Goal: Task Accomplishment & Management: Manage account settings

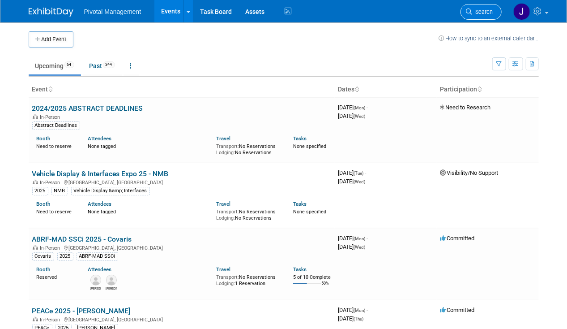
click at [487, 9] on span "Search" at bounding box center [483, 12] width 21 height 7
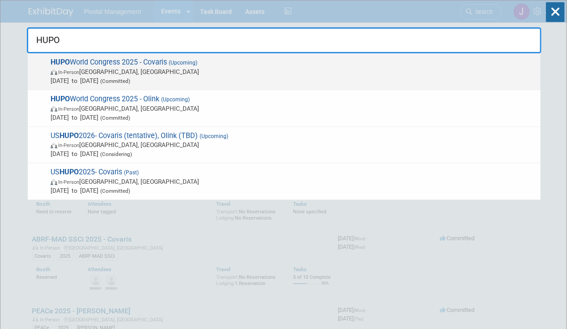
type input "HUPO"
click at [203, 73] on span "In-Person [GEOGRAPHIC_DATA], [GEOGRAPHIC_DATA]" at bounding box center [294, 71] width 486 height 9
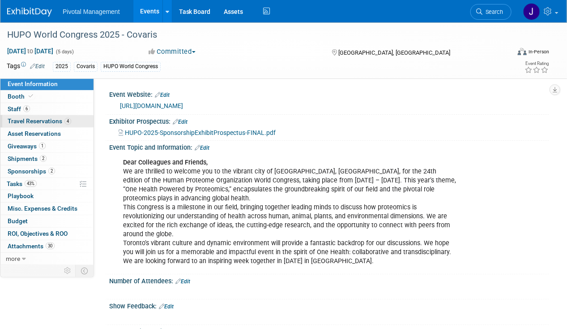
click at [58, 115] on link "4 Travel Reservations 4" at bounding box center [46, 121] width 93 height 12
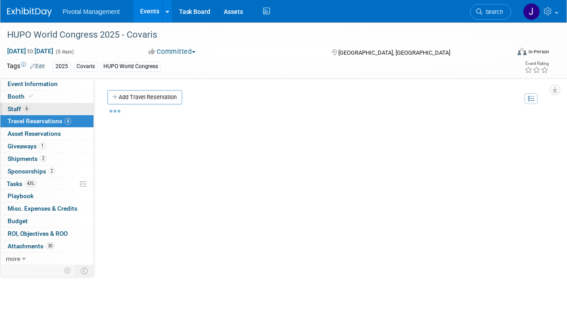
click at [60, 107] on link "6 Staff 6" at bounding box center [46, 109] width 93 height 12
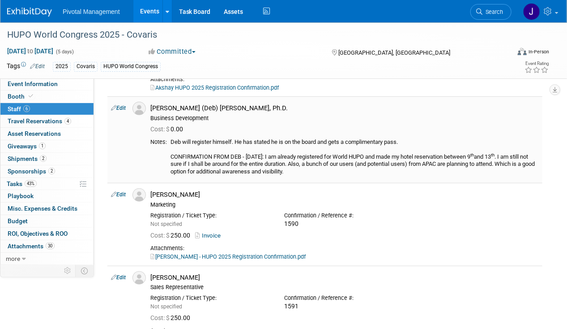
scroll to position [157, 0]
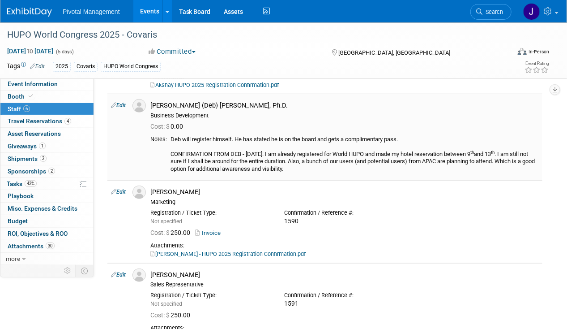
click at [125, 105] on link "Edit" at bounding box center [118, 105] width 15 height 6
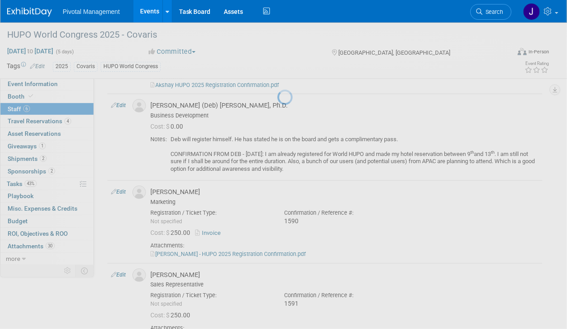
select select "7ceb577f-4374-43c5-aff5-19ba515a54ba"
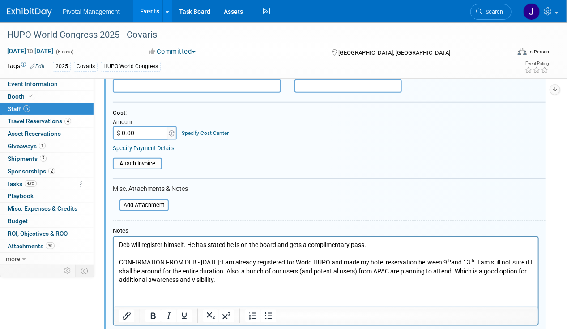
scroll to position [351, 0]
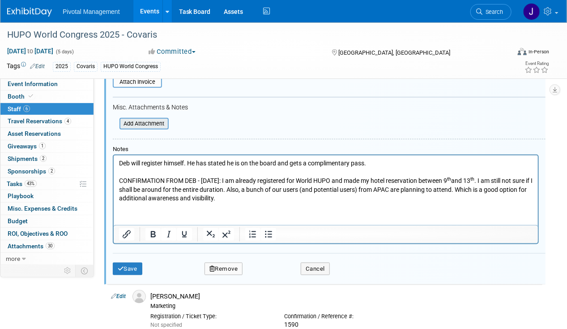
click at [154, 119] on input "file" at bounding box center [114, 124] width 107 height 10
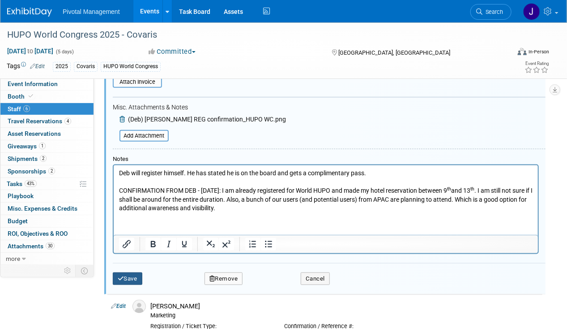
click at [135, 272] on button "Save" at bounding box center [128, 278] width 30 height 13
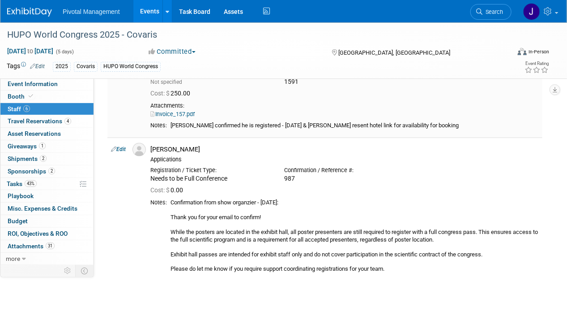
scroll to position [399, 0]
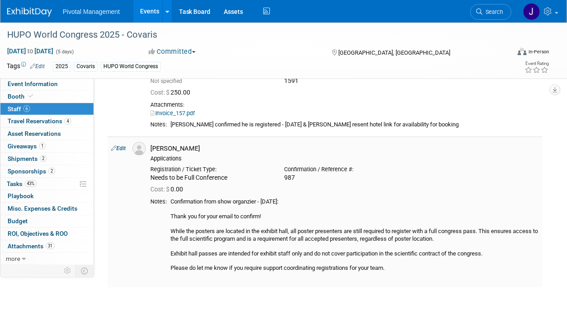
click at [122, 146] on link "Edit" at bounding box center [118, 148] width 15 height 6
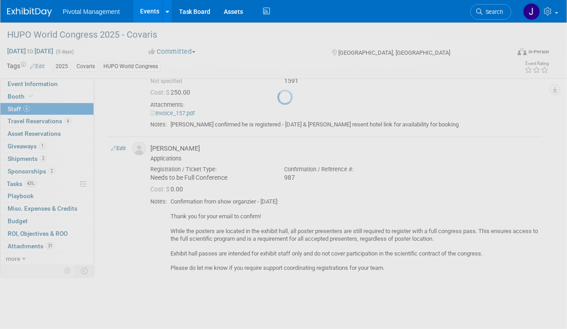
select select "be45b5dc-8e91-4549-9cd4-511cbfbf56ac"
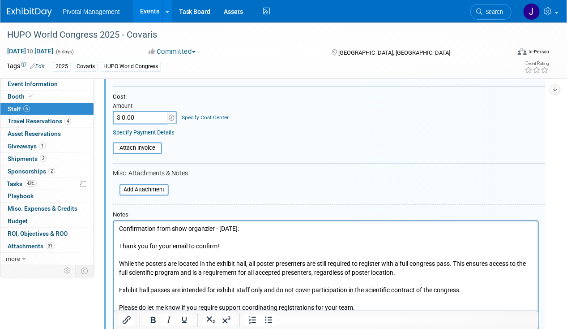
scroll to position [571, 0]
click at [142, 186] on input "file" at bounding box center [114, 189] width 107 height 10
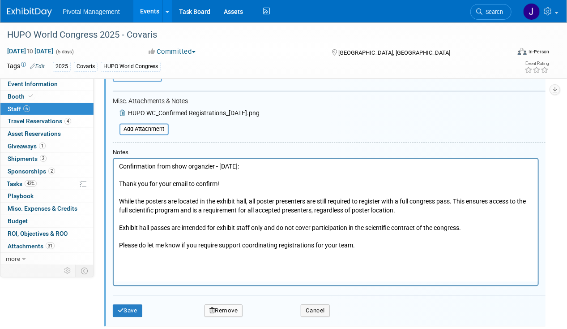
scroll to position [654, 0]
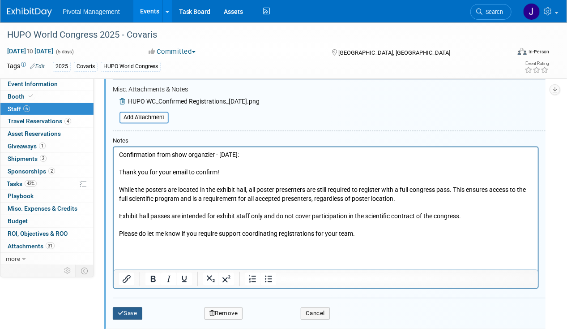
click at [129, 307] on button "Save" at bounding box center [128, 313] width 30 height 13
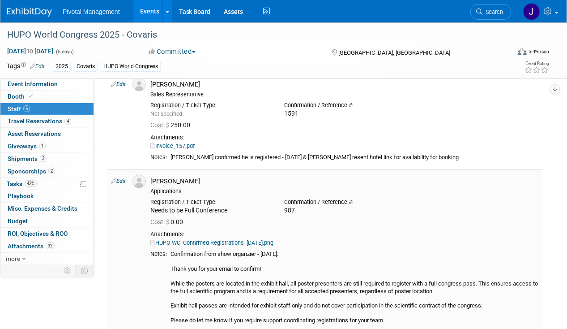
scroll to position [365, 0]
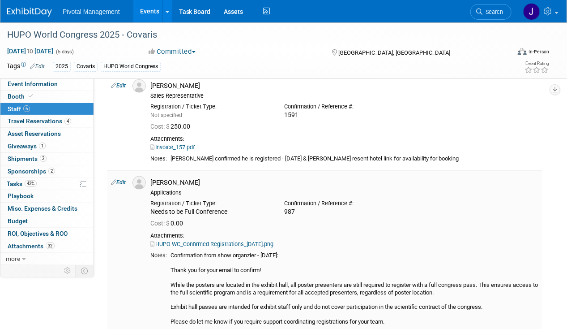
click at [249, 243] on link "HUPO WC_Confirmed Registrations_08.26.25.png" at bounding box center [211, 243] width 123 height 7
